Goal: Task Accomplishment & Management: Use online tool/utility

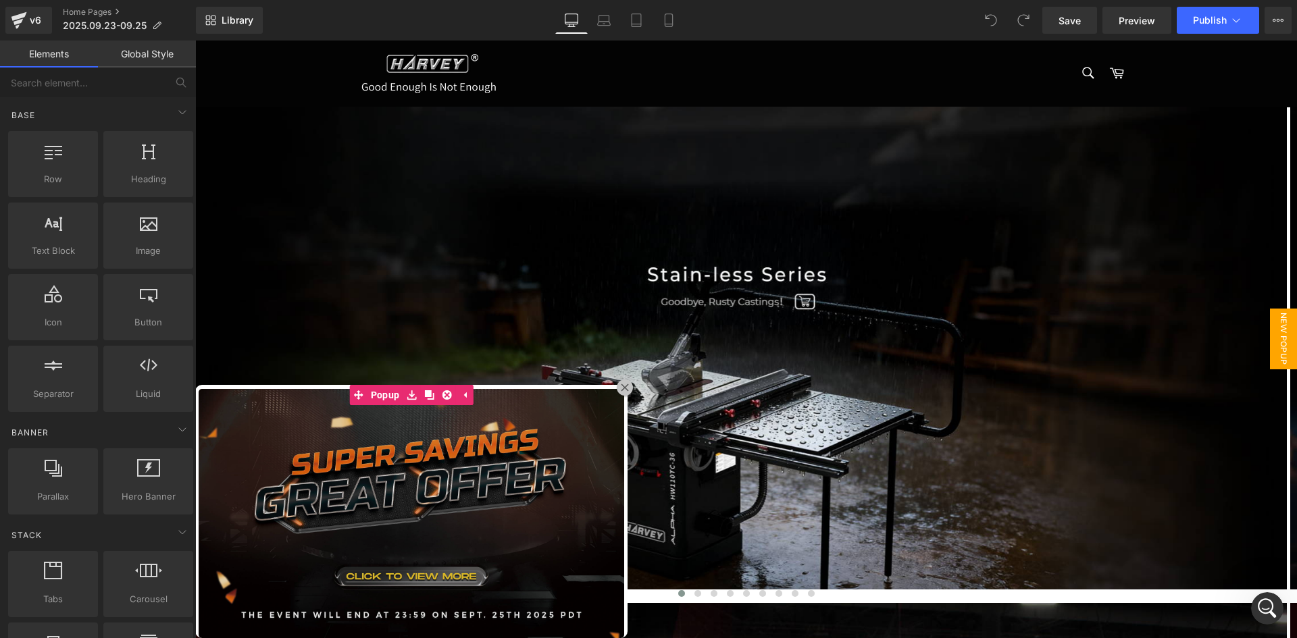
click at [506, 440] on img at bounding box center [411, 514] width 432 height 256
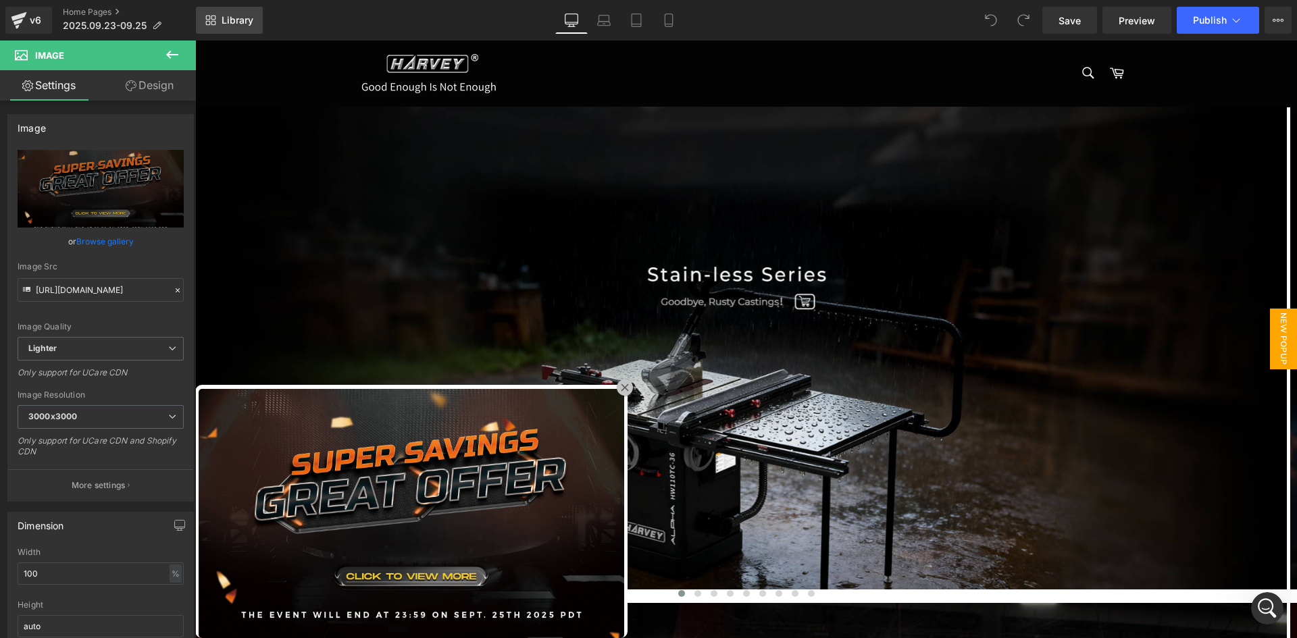
click at [235, 14] on span "Library" at bounding box center [238, 20] width 32 height 12
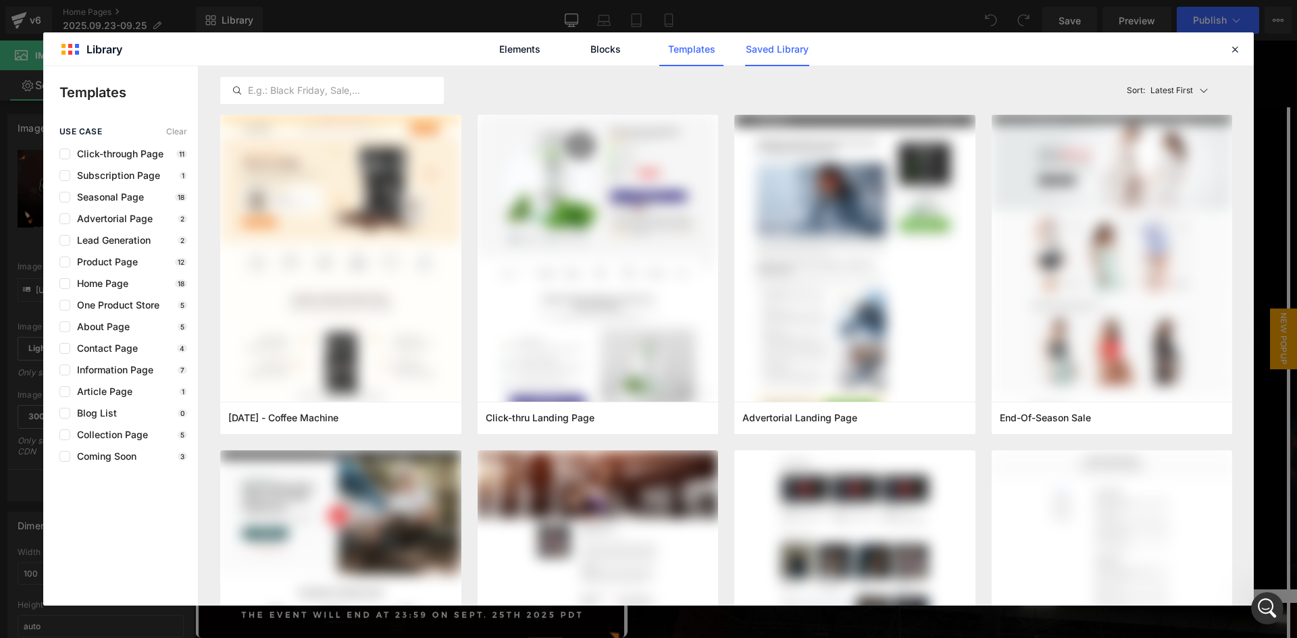
click at [752, 52] on link "Saved Library" at bounding box center [777, 49] width 64 height 34
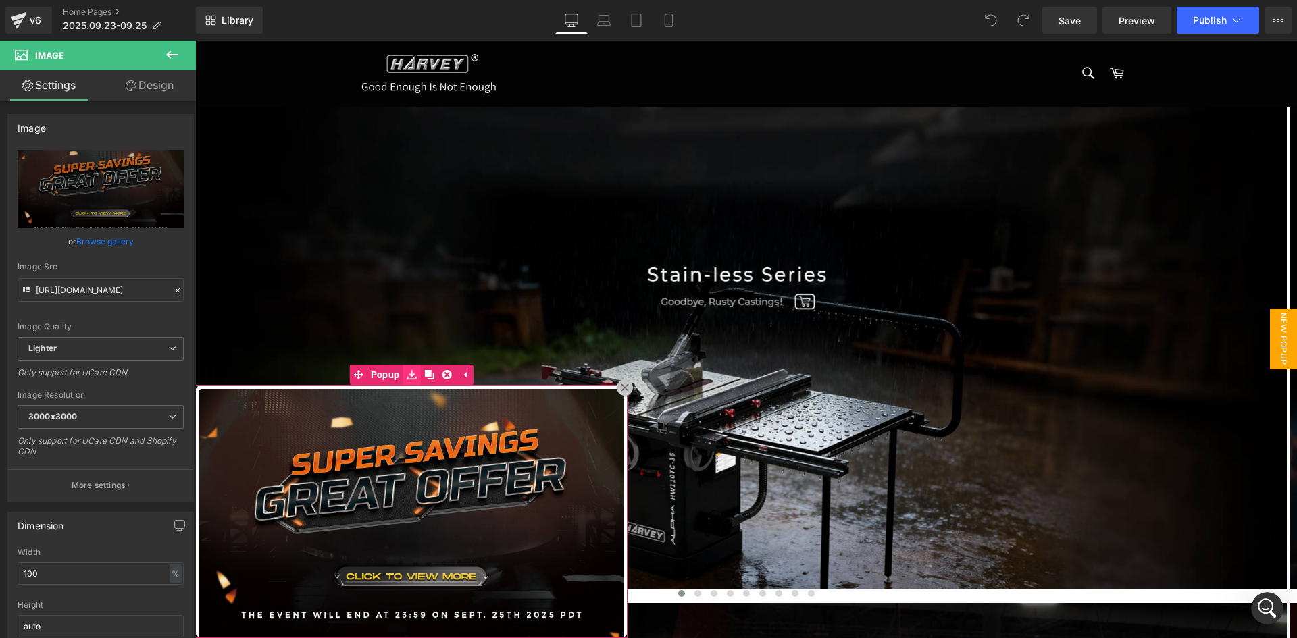
click at [414, 382] on link at bounding box center [412, 375] width 18 height 20
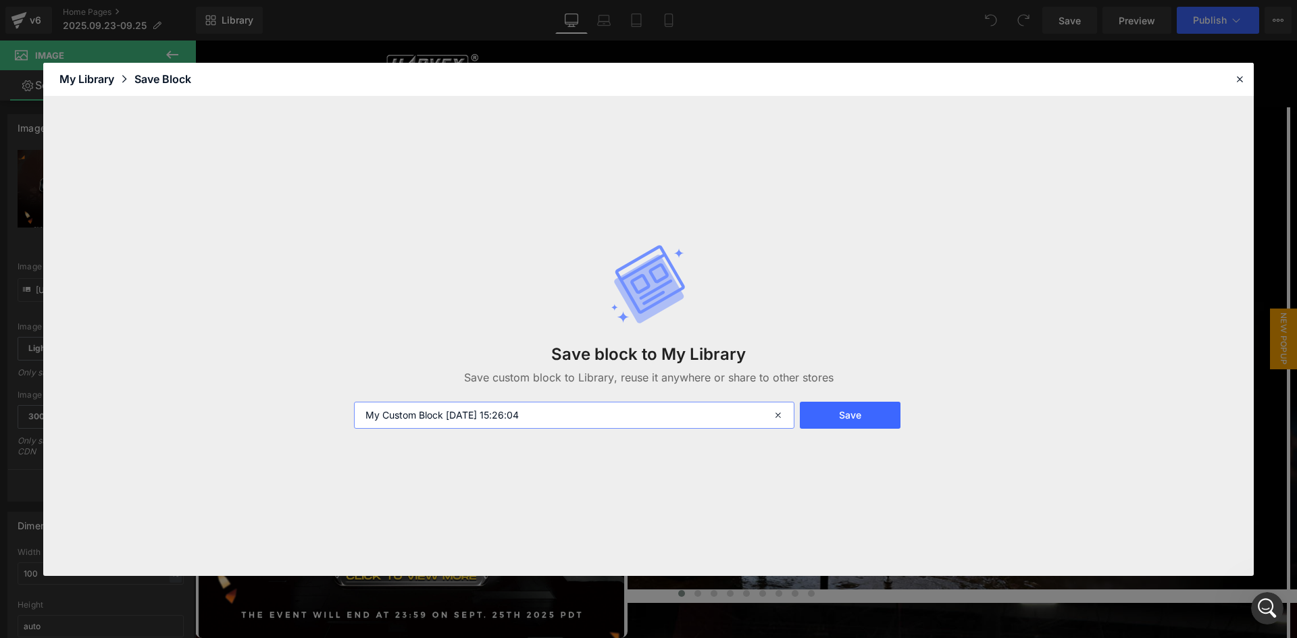
click at [552, 413] on input "My Custom Block 2025-09-24 15:26:04" at bounding box center [574, 415] width 440 height 27
drag, startPoint x: 552, startPoint y: 413, endPoint x: 222, endPoint y: 444, distance: 331.8
click at [222, 444] on div "Save block to My Library Save custom block to Library, reuse it anywhere or sha…" at bounding box center [648, 337] width 1210 height 480
type input "[[PERSON_NAME] test]"
click at [829, 417] on button "Save" at bounding box center [850, 415] width 101 height 27
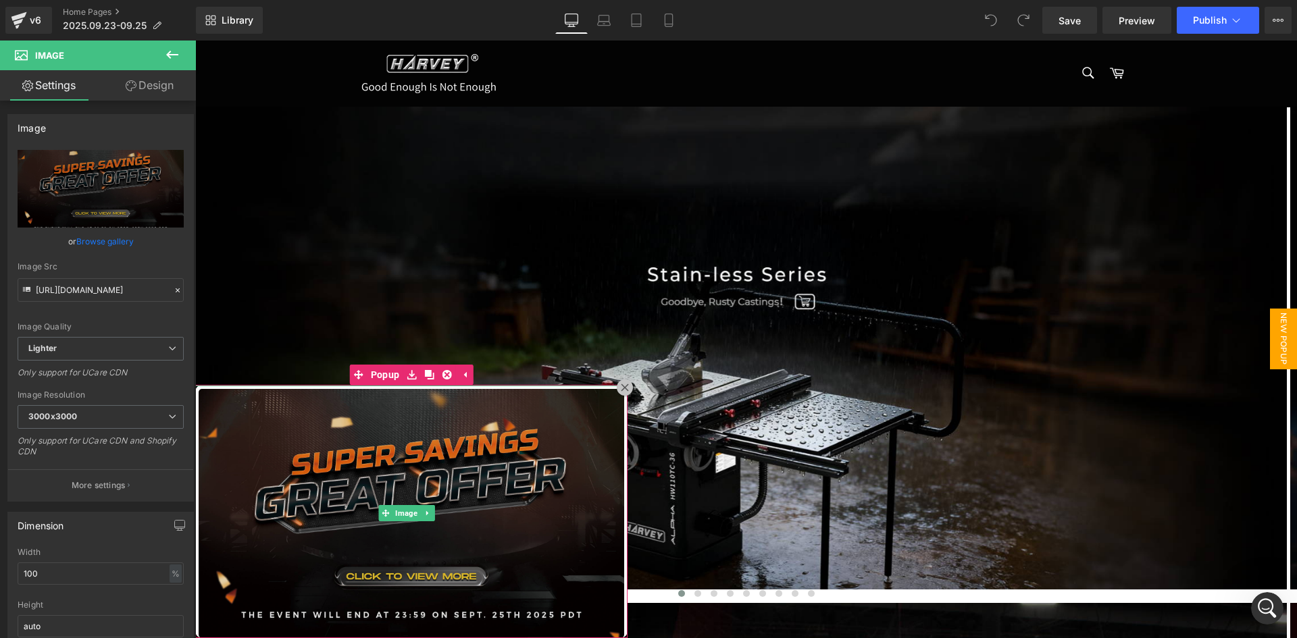
click at [500, 405] on img at bounding box center [411, 514] width 432 height 256
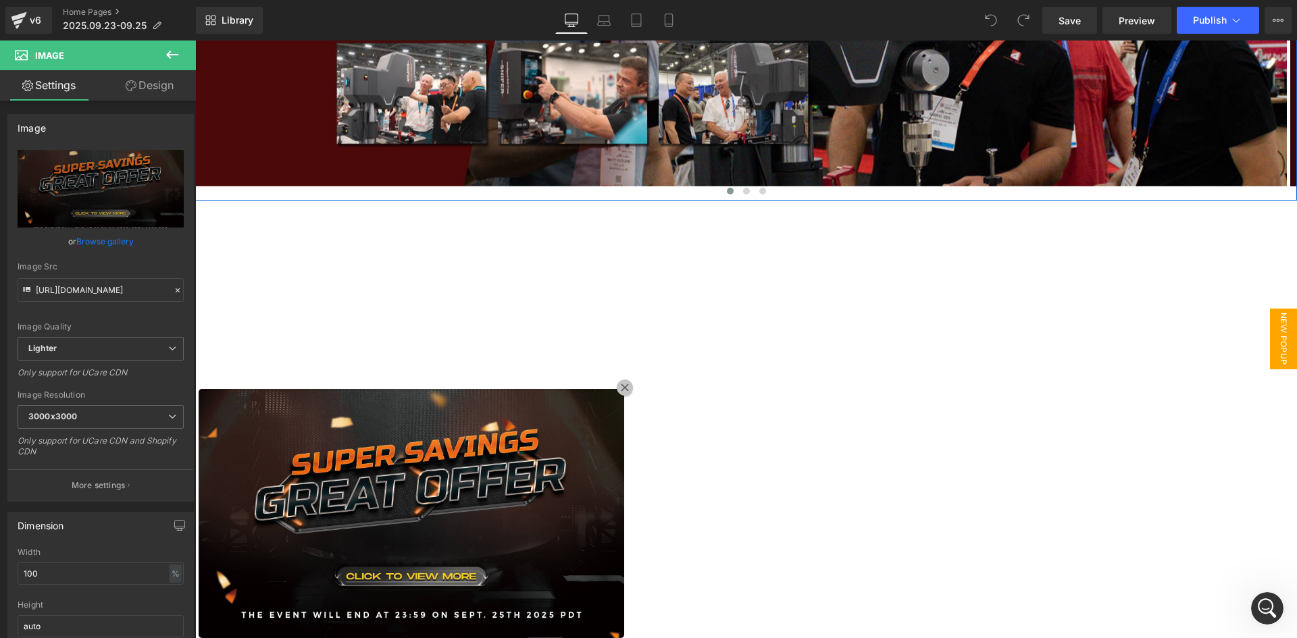
scroll to position [1576, 0]
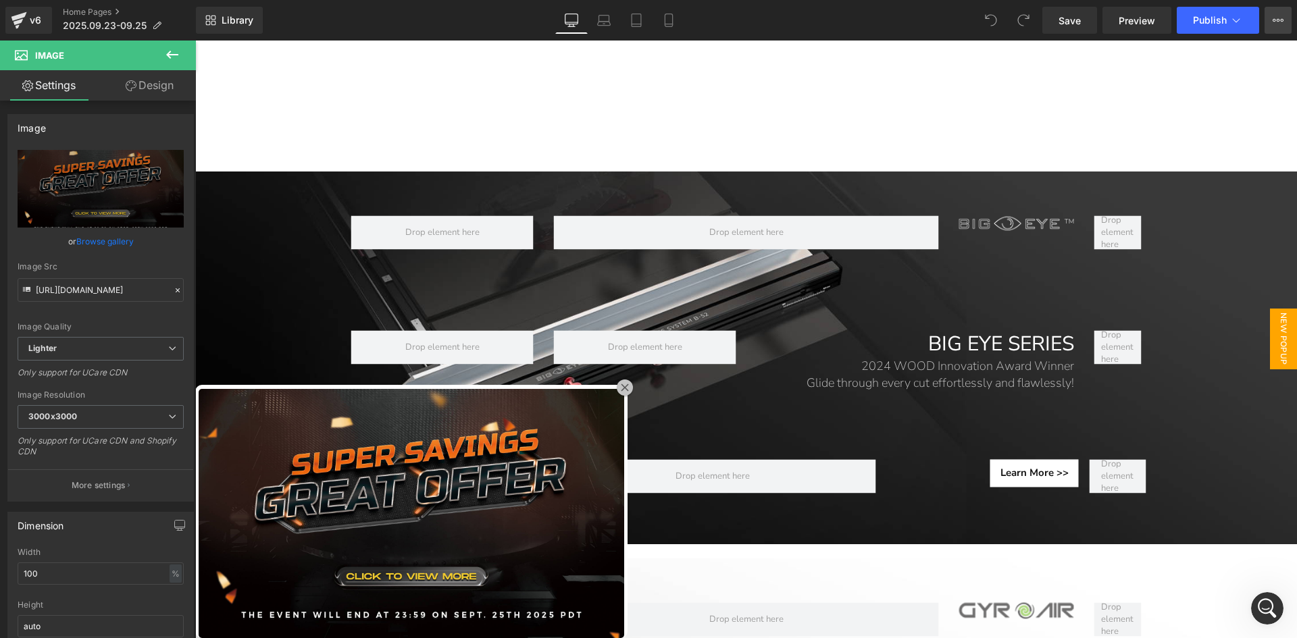
click at [1270, 20] on button "View Live Page View with current Template Save Template to Library Schedule Pub…" at bounding box center [1277, 20] width 27 height 27
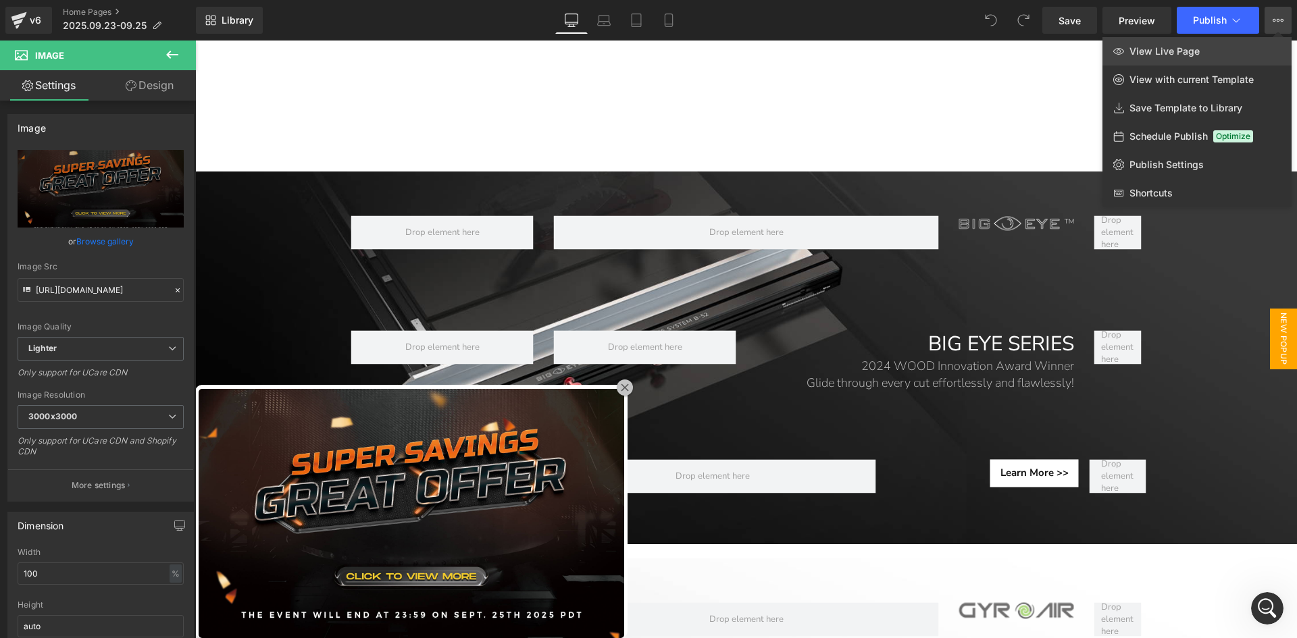
click at [1221, 53] on link "View Live Page" at bounding box center [1196, 51] width 189 height 28
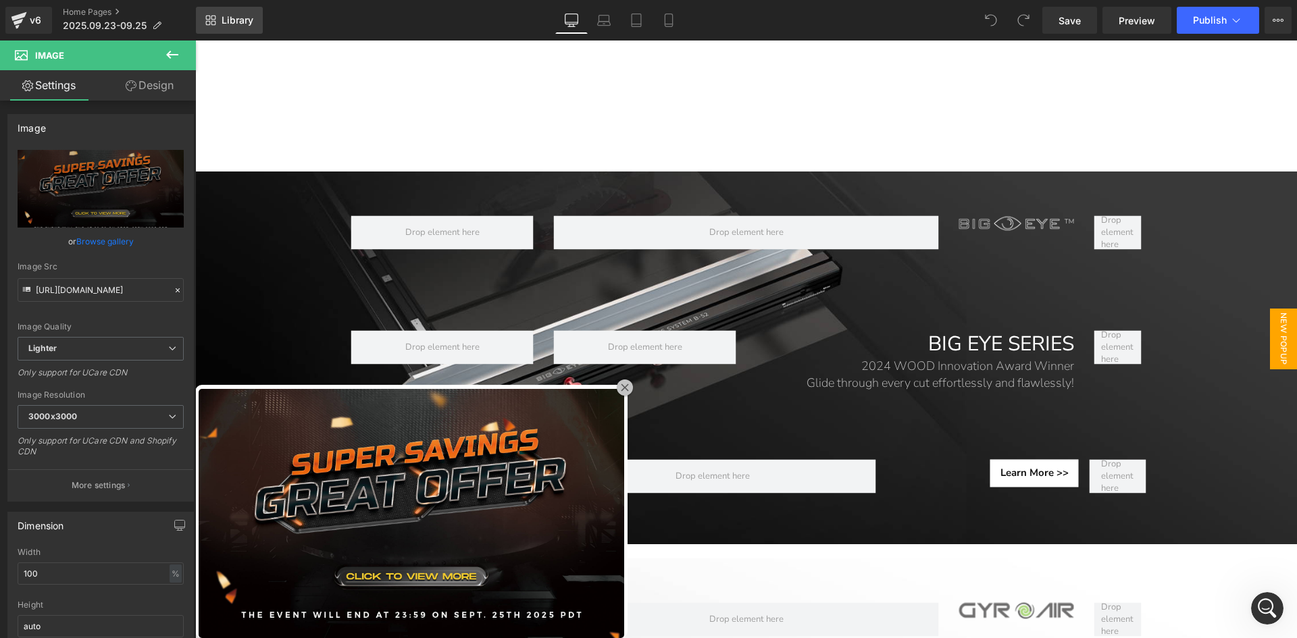
click at [217, 21] on link "Library" at bounding box center [229, 20] width 67 height 27
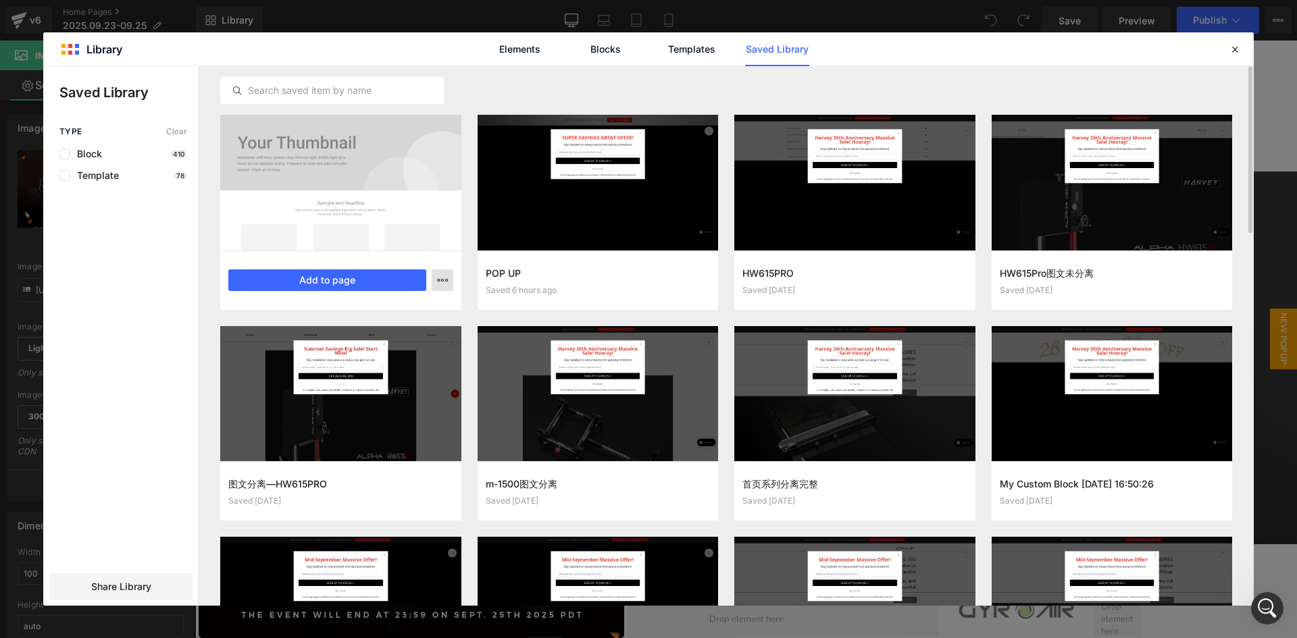
click at [433, 284] on button "button" at bounding box center [443, 281] width 22 height 22
click at [401, 342] on div "Delete" at bounding box center [376, 339] width 154 height 28
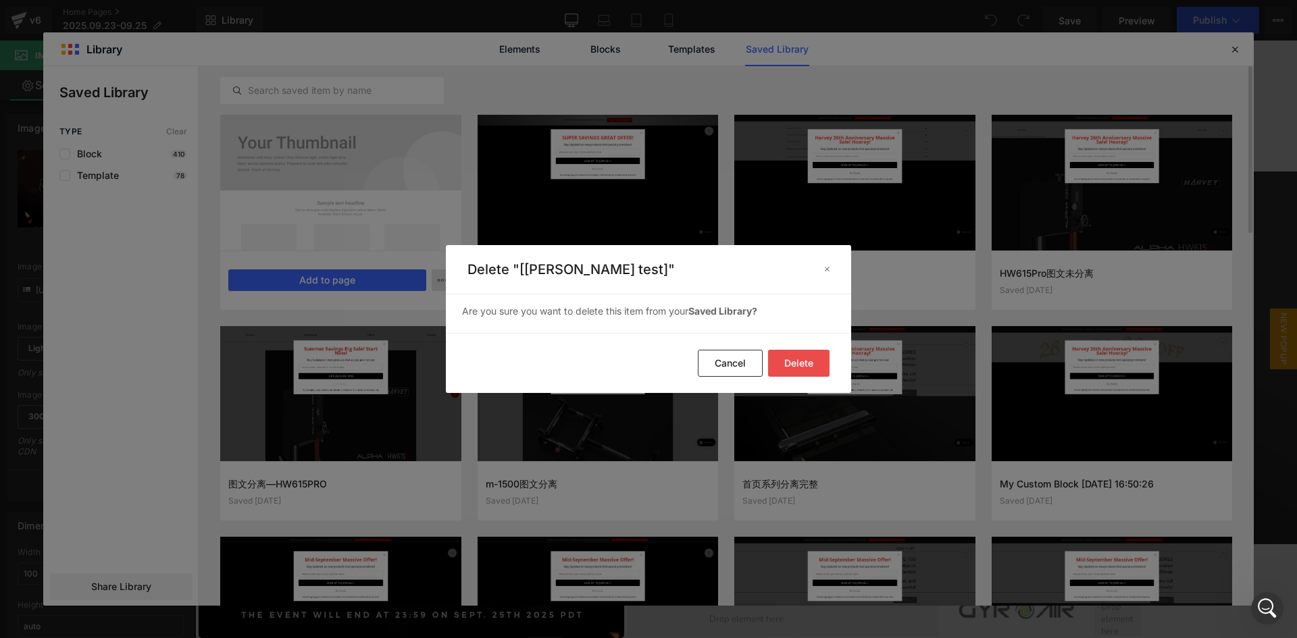
click at [792, 362] on button "Delete" at bounding box center [798, 363] width 61 height 27
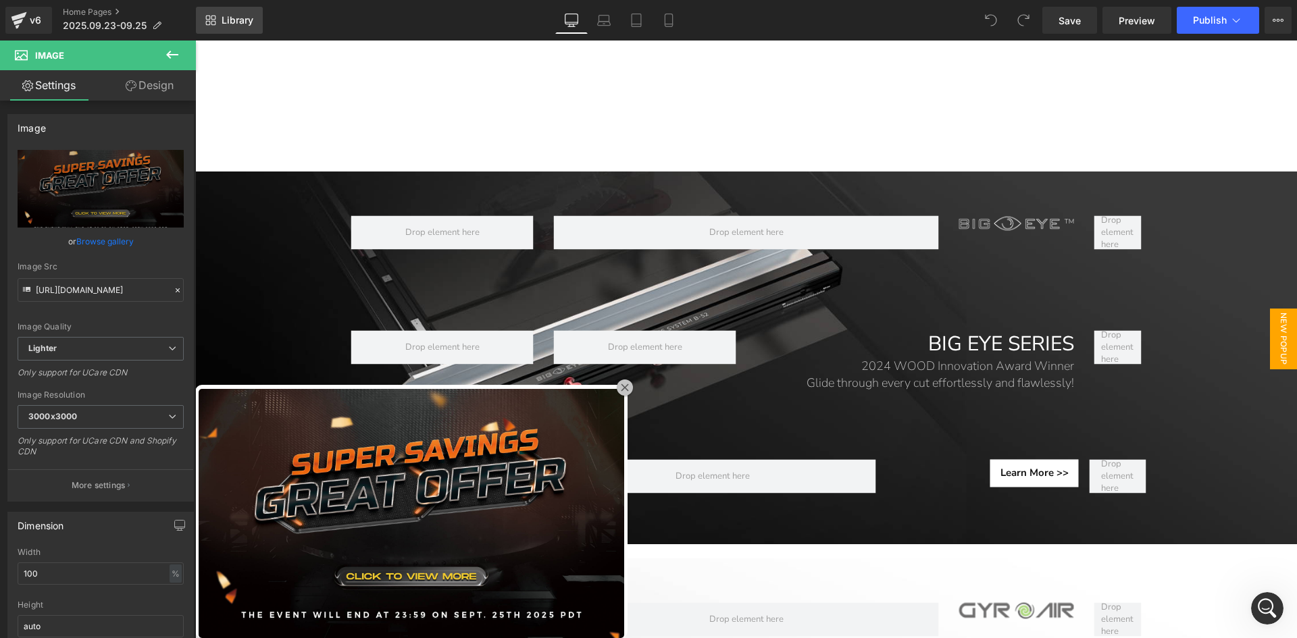
click at [230, 15] on span "Library" at bounding box center [238, 20] width 32 height 12
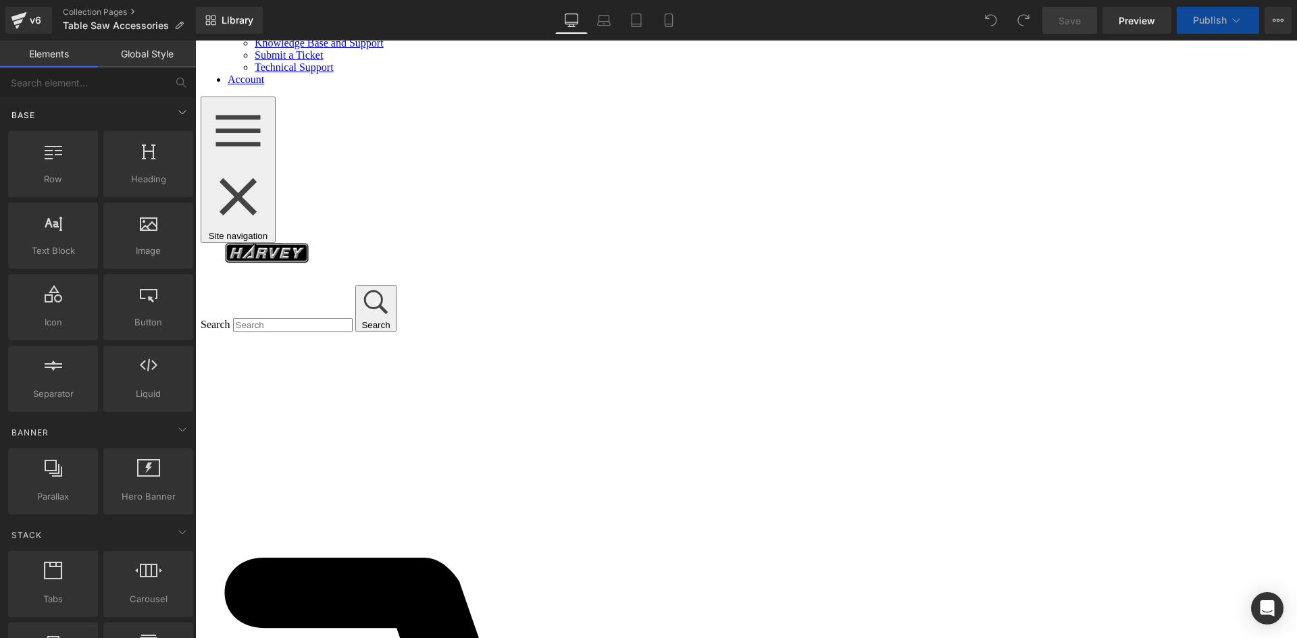
scroll to position [113, 0]
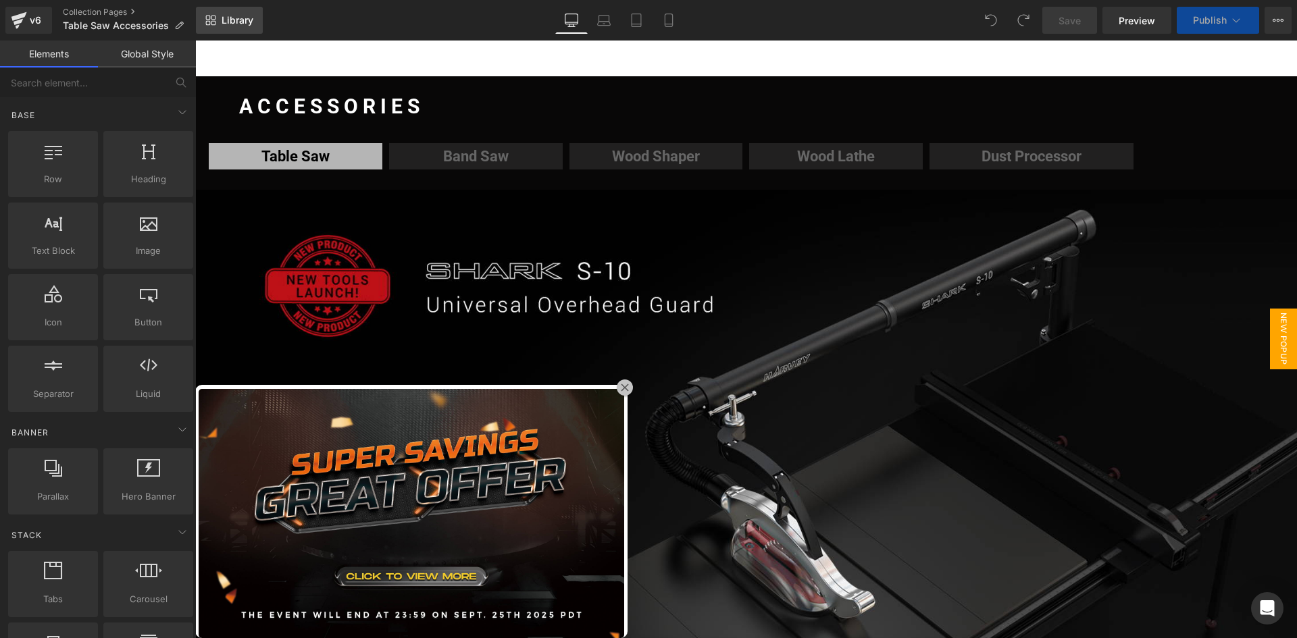
click at [222, 11] on link "Library" at bounding box center [229, 20] width 67 height 27
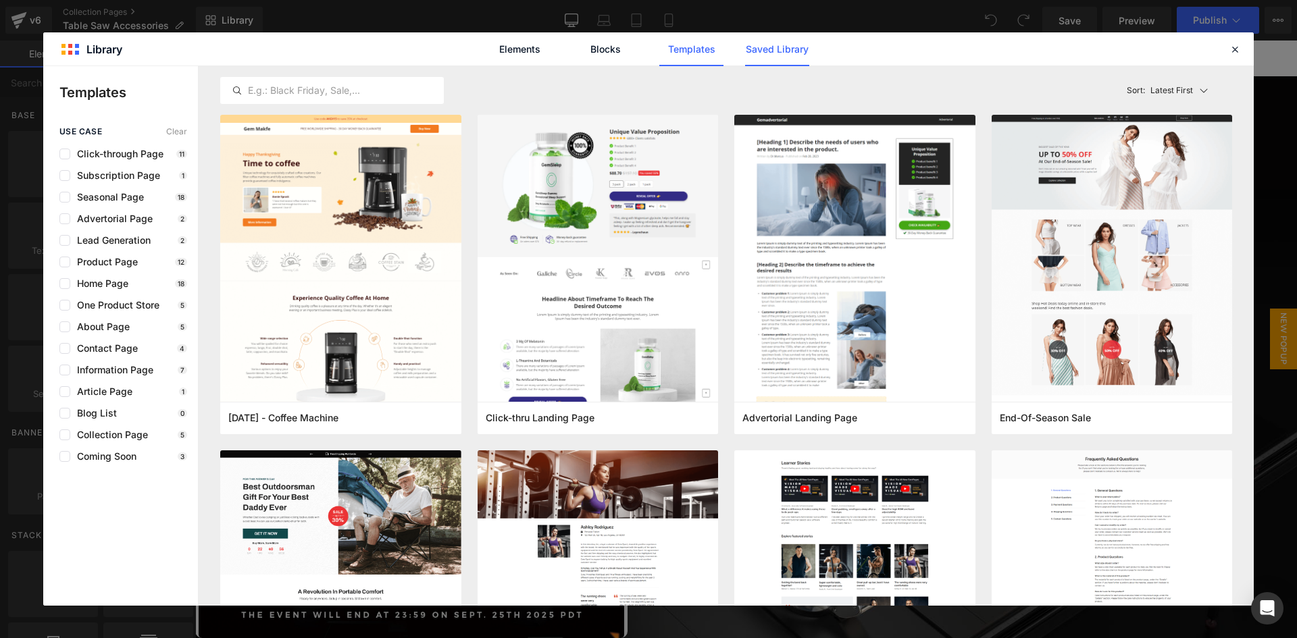
click at [789, 53] on link "Saved Library" at bounding box center [777, 49] width 64 height 34
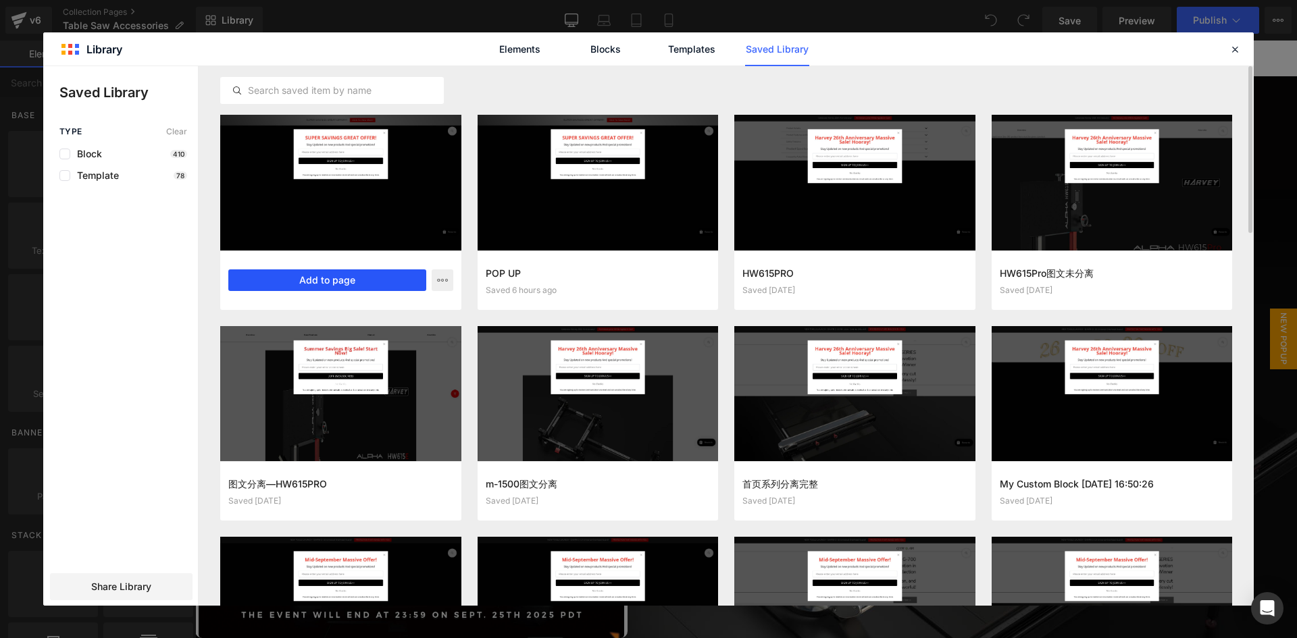
click at [341, 284] on button "Add to page" at bounding box center [327, 281] width 198 height 22
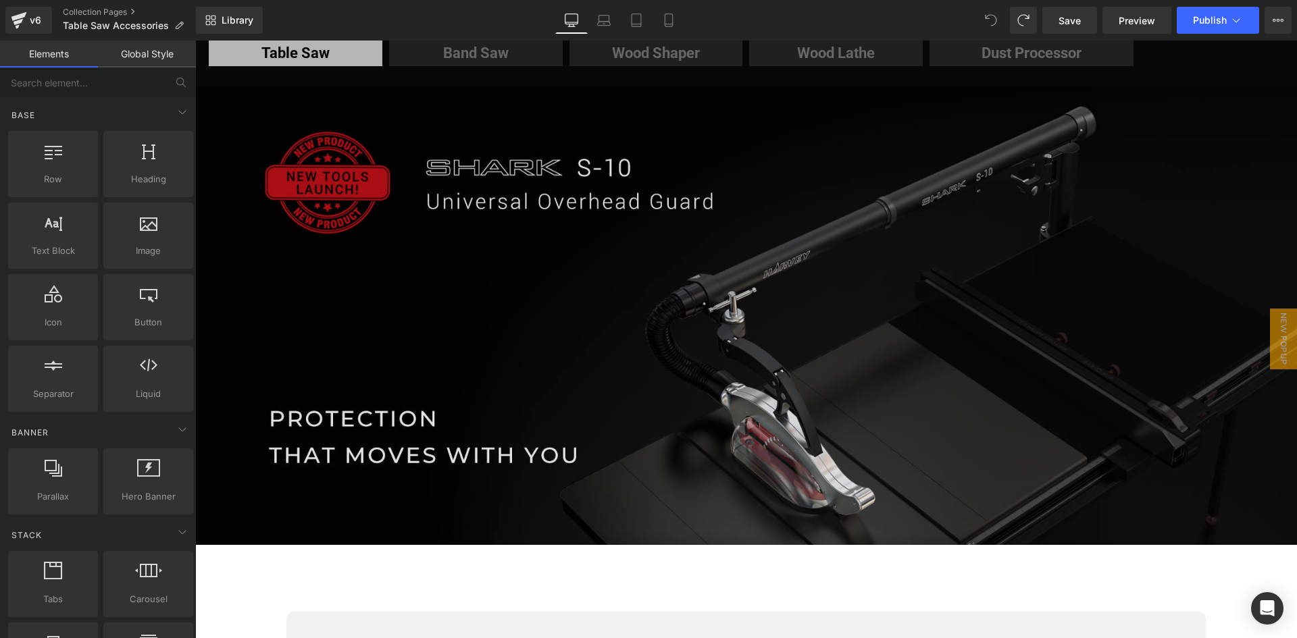
scroll to position [0, 0]
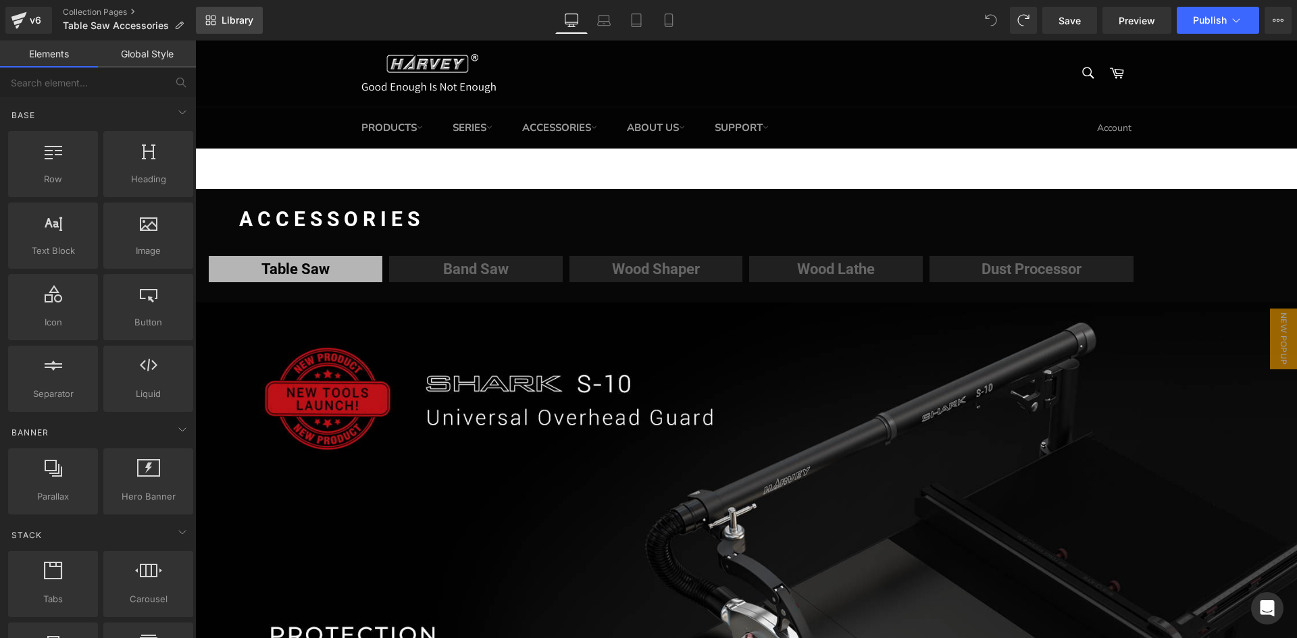
click at [230, 23] on span "Library" at bounding box center [238, 20] width 32 height 12
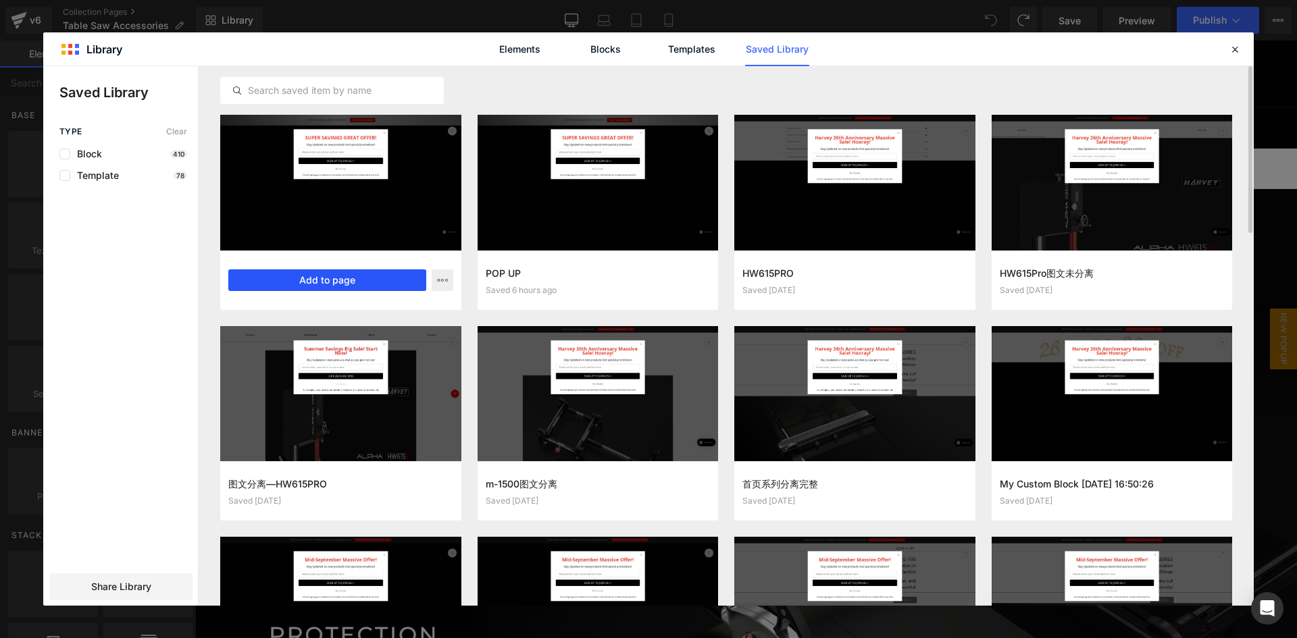
click at [320, 283] on button "Add to page" at bounding box center [327, 281] width 198 height 22
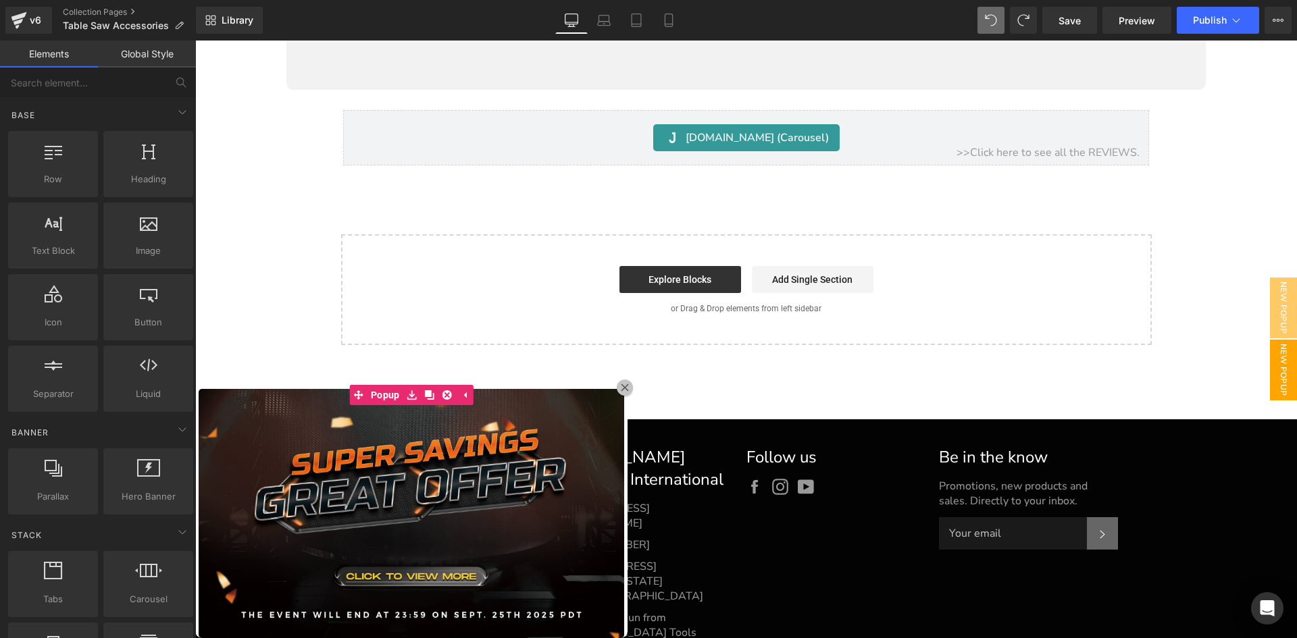
scroll to position [6670, 0]
